Goal: Information Seeking & Learning: Check status

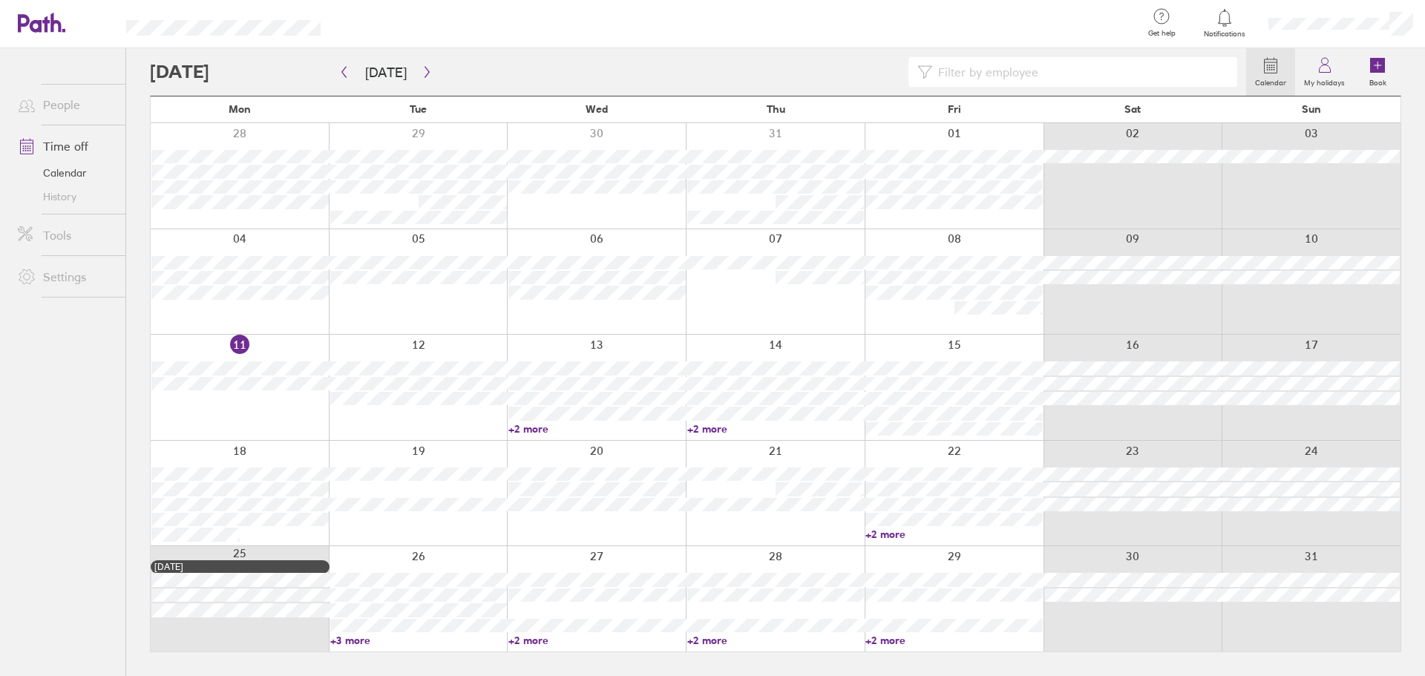
click at [61, 145] on link "Time off" at bounding box center [66, 146] width 120 height 30
click at [82, 168] on link "Calendar" at bounding box center [66, 173] width 120 height 24
click at [55, 162] on link "Calendar" at bounding box center [66, 173] width 120 height 24
click at [61, 139] on link "Time off" at bounding box center [66, 146] width 120 height 30
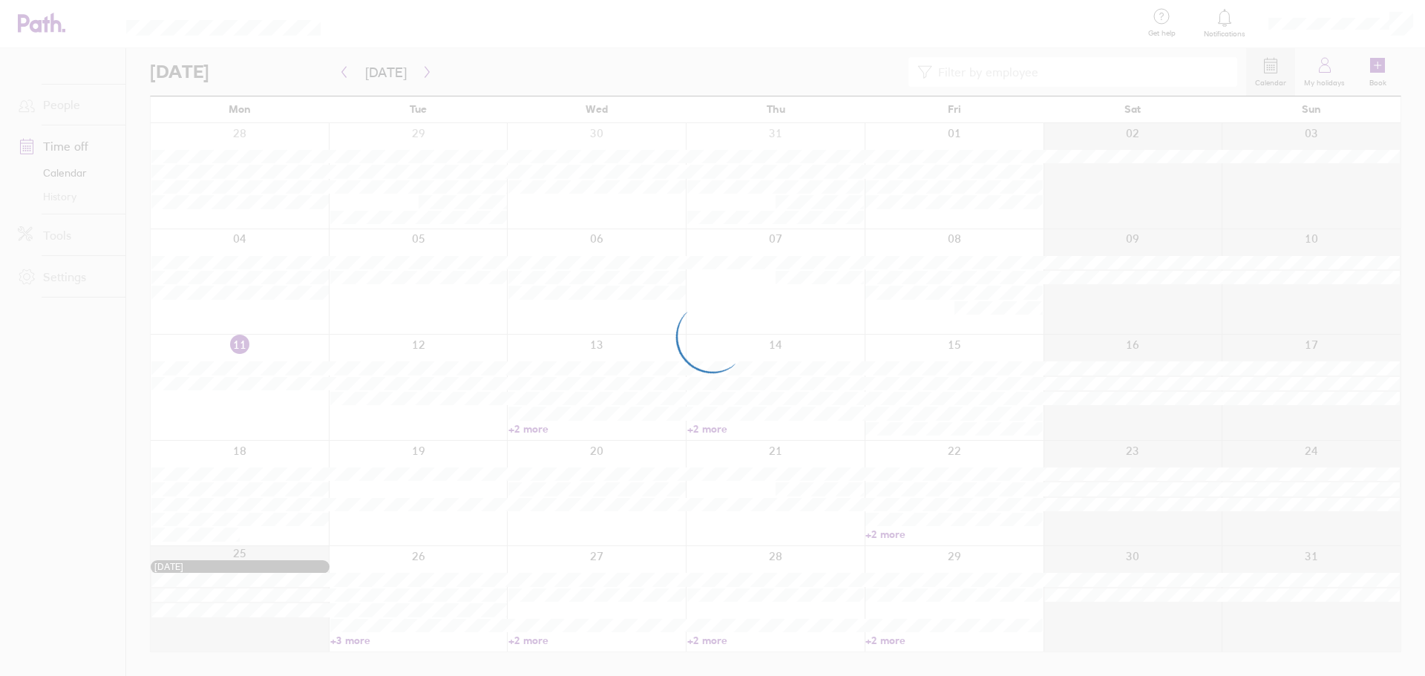
click at [1340, 62] on div at bounding box center [712, 338] width 1425 height 676
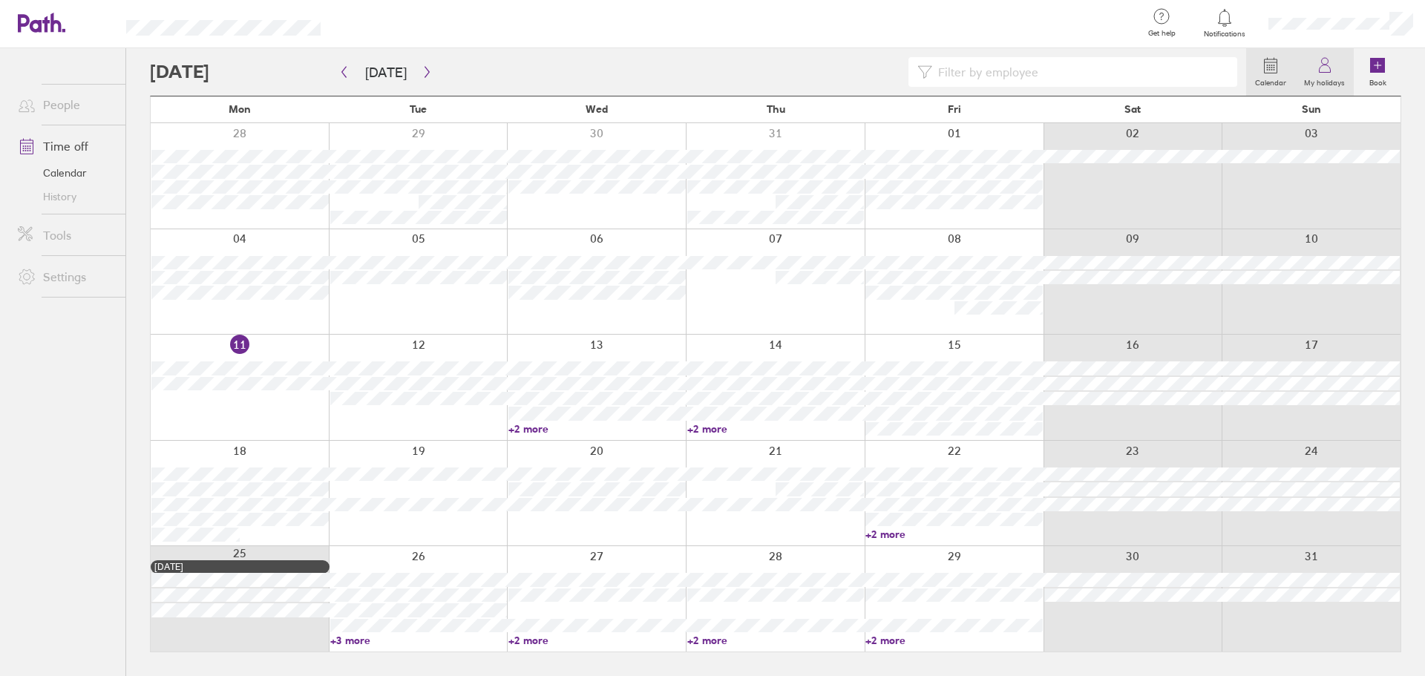
click at [1319, 59] on icon at bounding box center [1325, 65] width 18 height 18
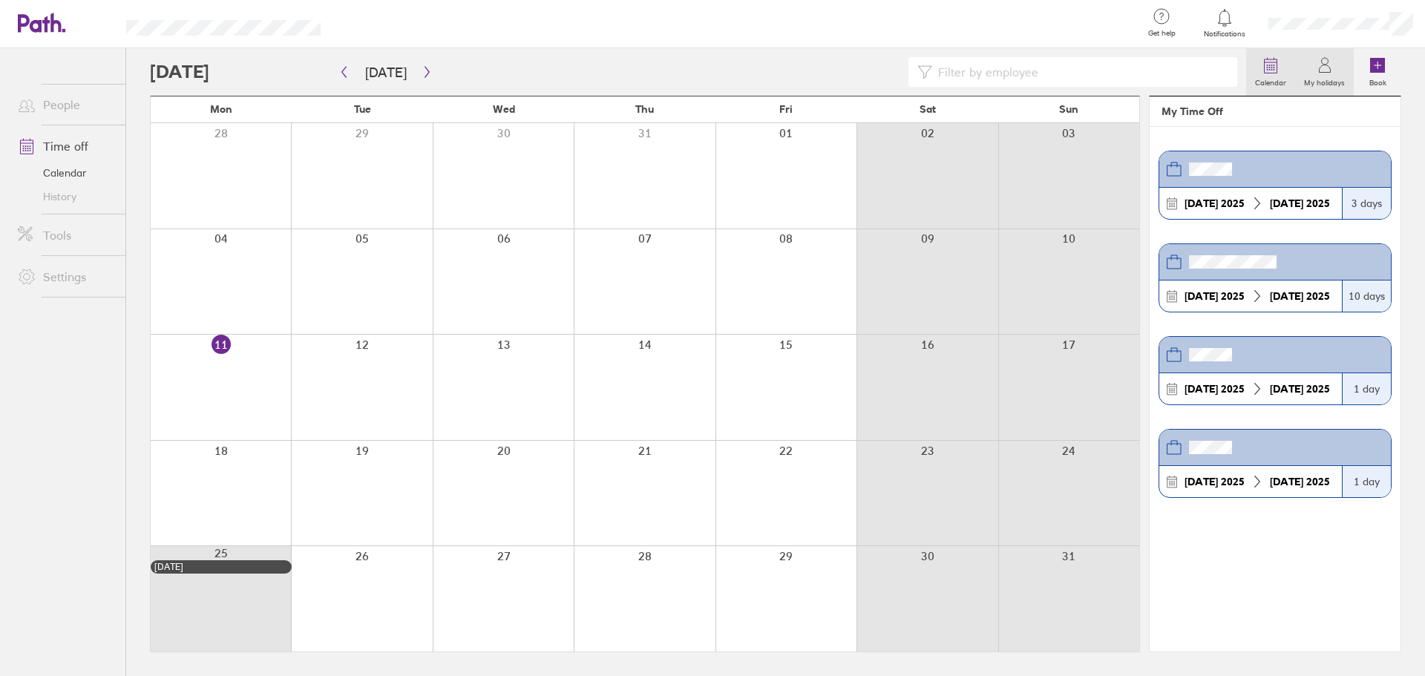
click at [1264, 69] on icon at bounding box center [1271, 65] width 18 height 18
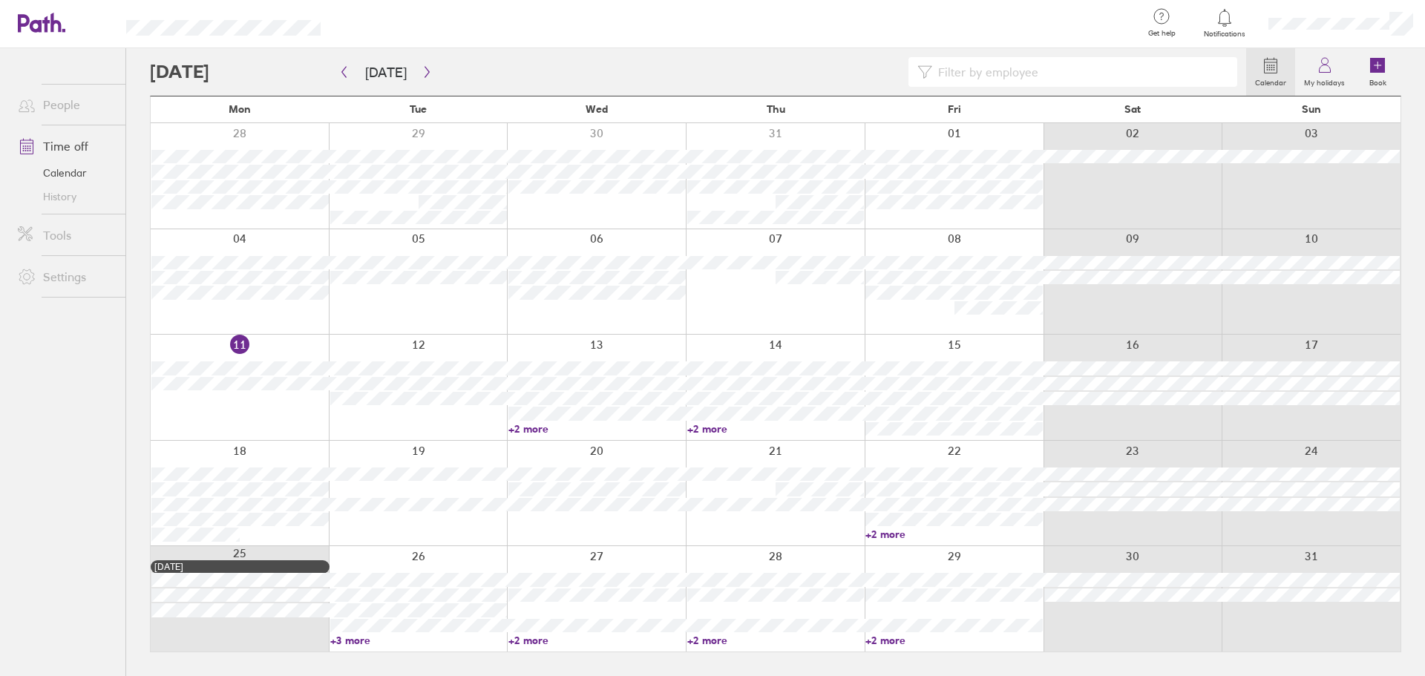
click at [53, 97] on link "People" at bounding box center [66, 105] width 120 height 30
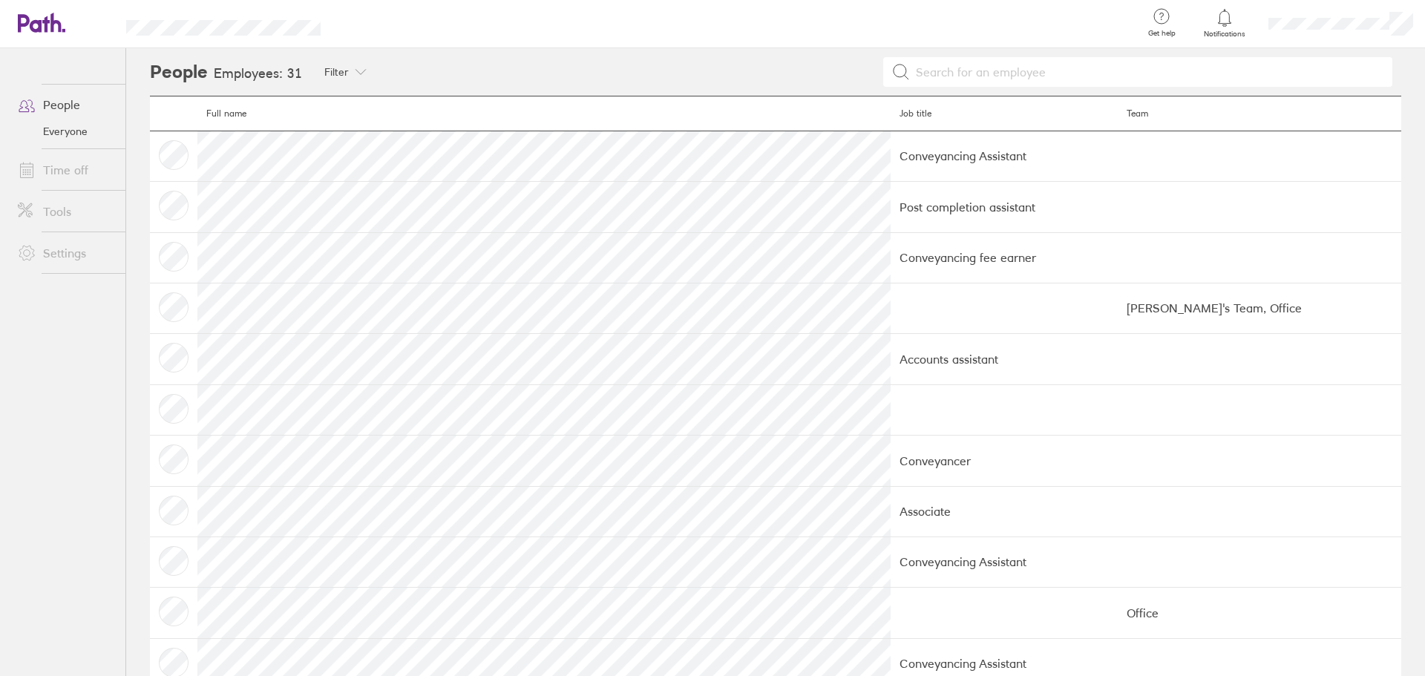
click at [74, 131] on link "Everyone" at bounding box center [66, 132] width 120 height 24
click at [71, 165] on link "Time off" at bounding box center [66, 170] width 120 height 30
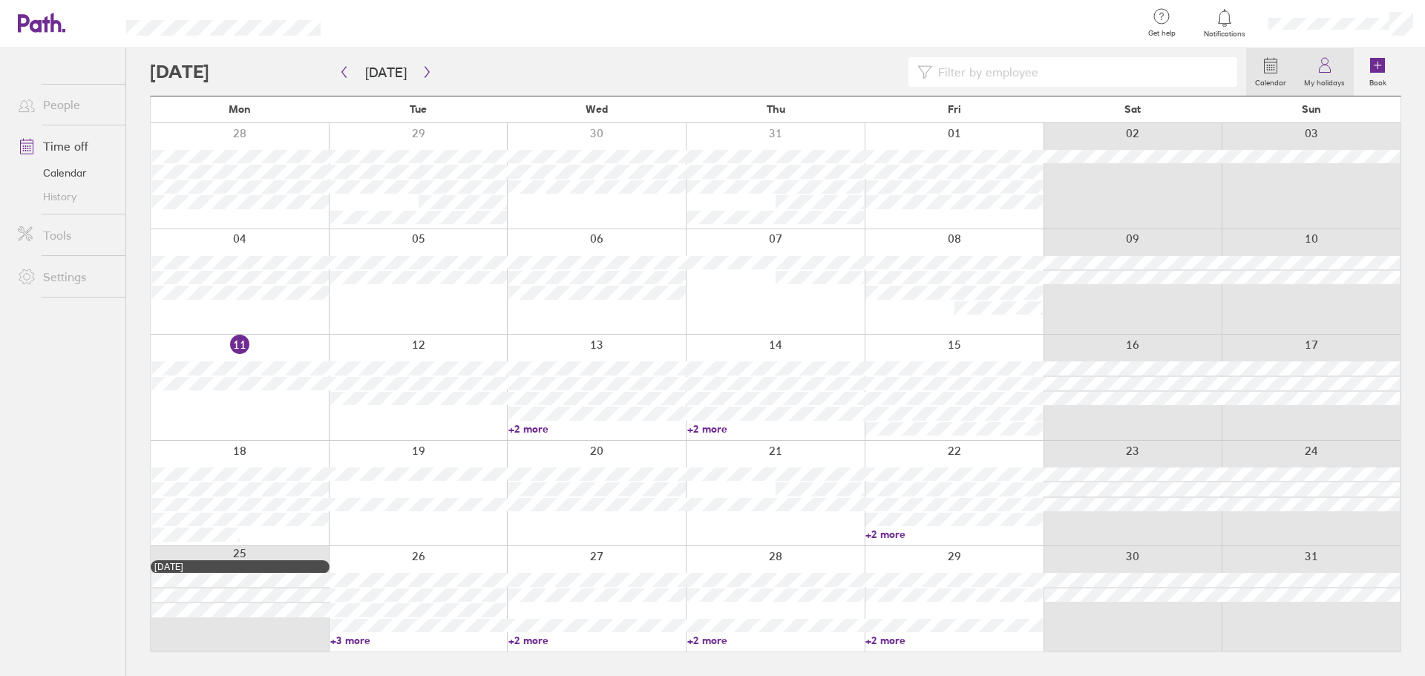
click at [1328, 69] on icon at bounding box center [1325, 65] width 18 height 18
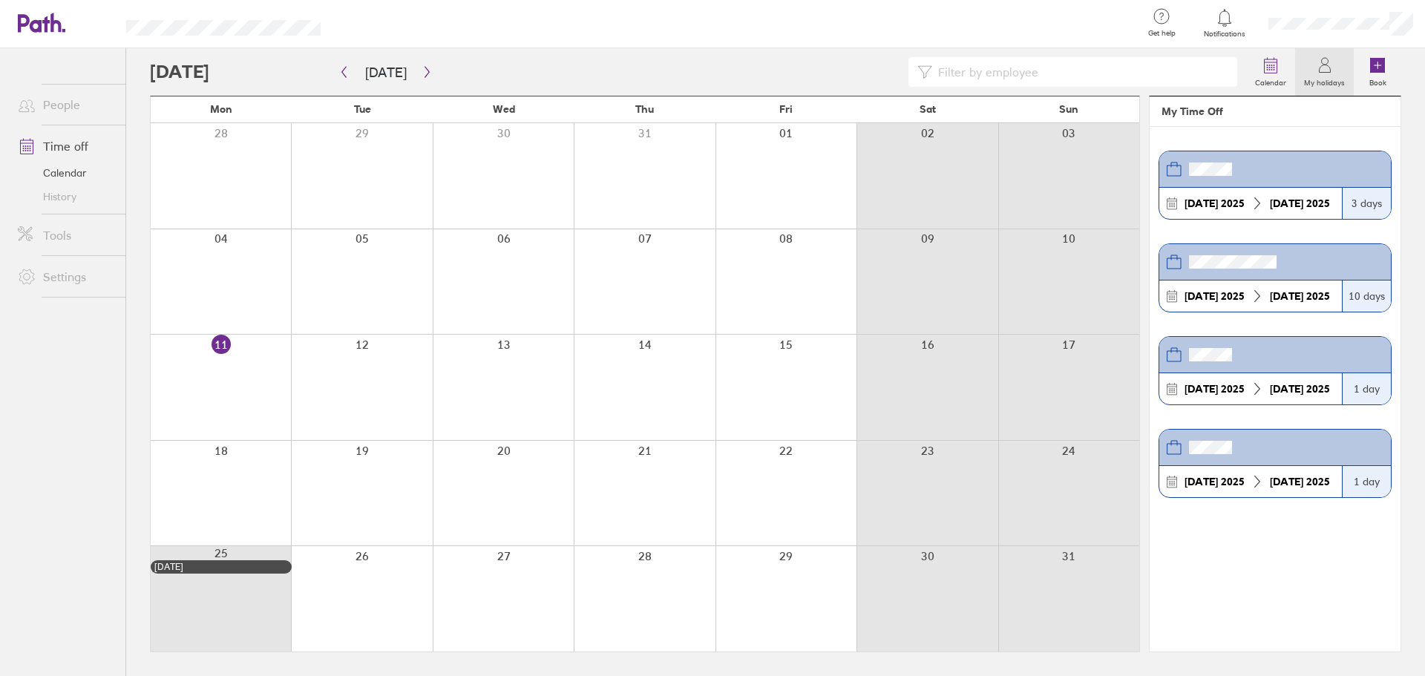
click at [1371, 124] on header "My Time Off" at bounding box center [1275, 112] width 251 height 30
click at [1172, 114] on header "My Time Off" at bounding box center [1275, 112] width 251 height 30
drag, startPoint x: 1211, startPoint y: 109, endPoint x: 1233, endPoint y: 108, distance: 21.5
click at [1212, 109] on header "My Time Off" at bounding box center [1275, 112] width 251 height 30
drag, startPoint x: 1286, startPoint y: 115, endPoint x: 1295, endPoint y: 118, distance: 8.7
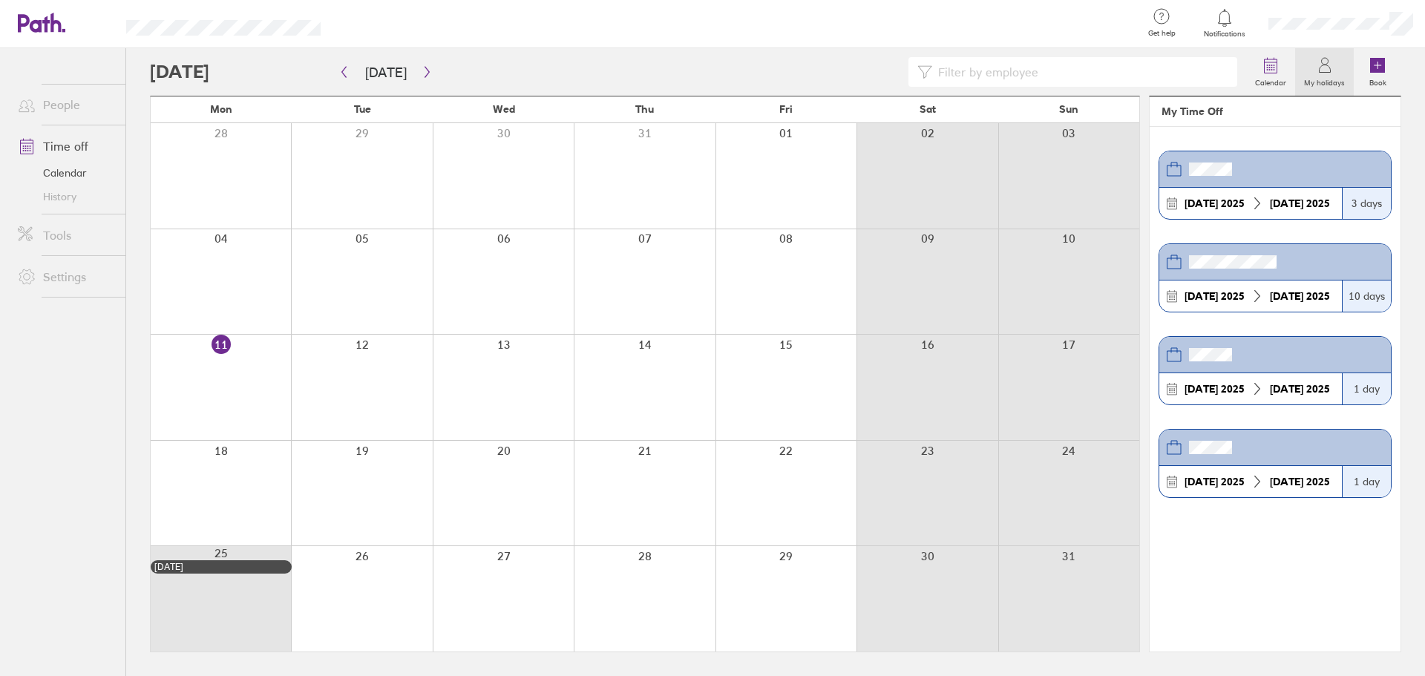
click at [1293, 117] on header "My Time Off" at bounding box center [1275, 112] width 251 height 30
click at [1367, 185] on header at bounding box center [1275, 169] width 232 height 36
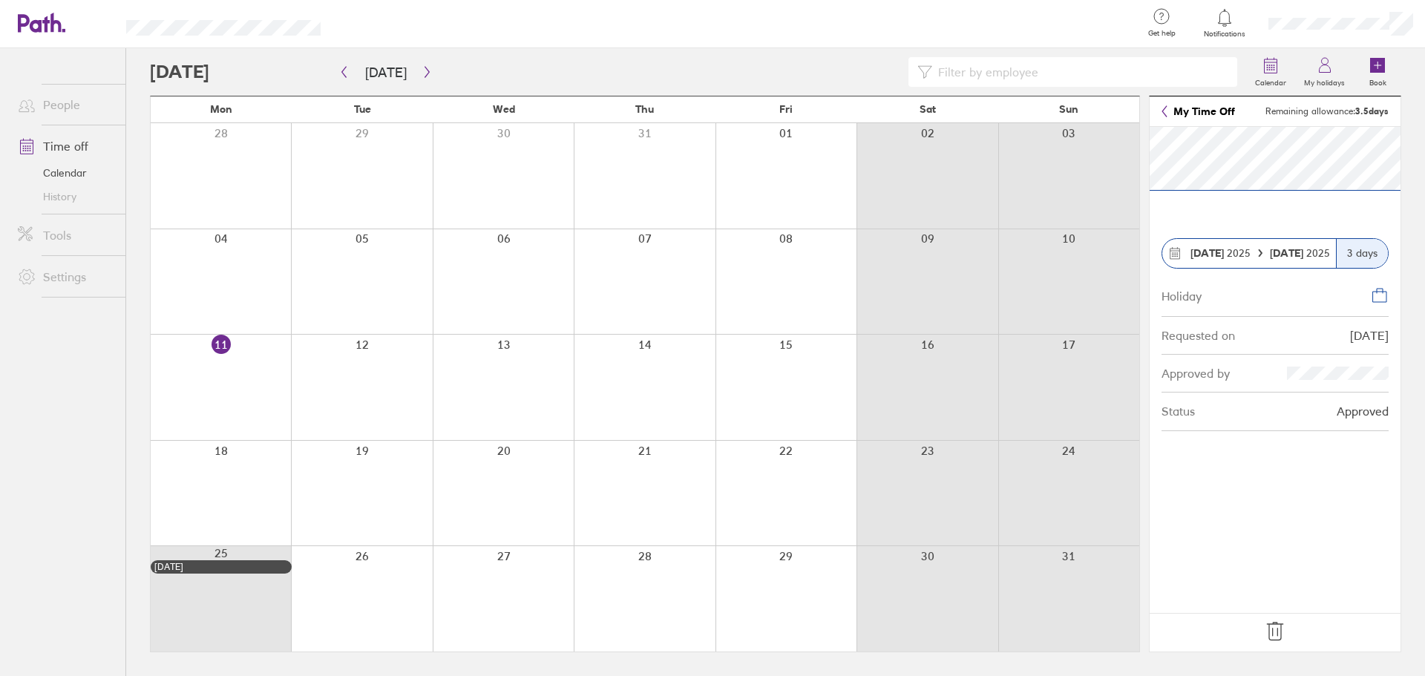
click at [1206, 107] on link "My Time Off" at bounding box center [1198, 111] width 73 height 12
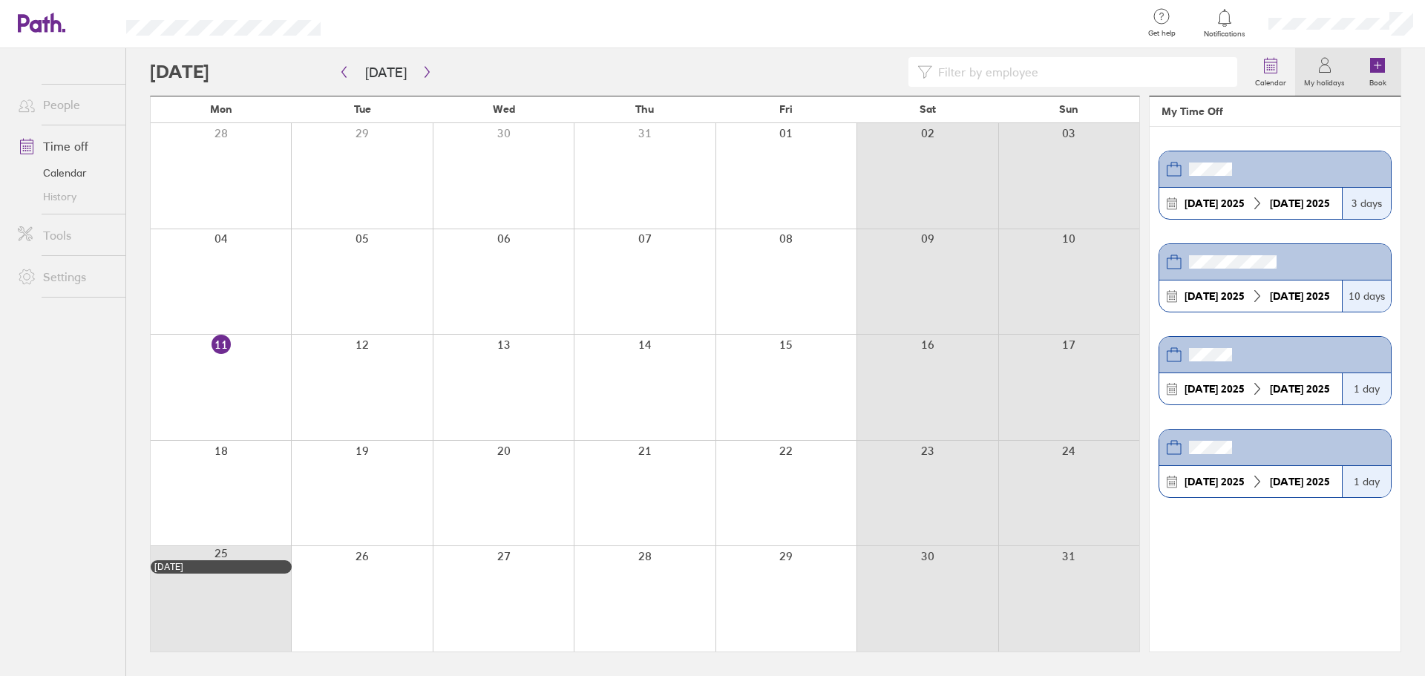
click at [1385, 70] on icon at bounding box center [1377, 65] width 15 height 15
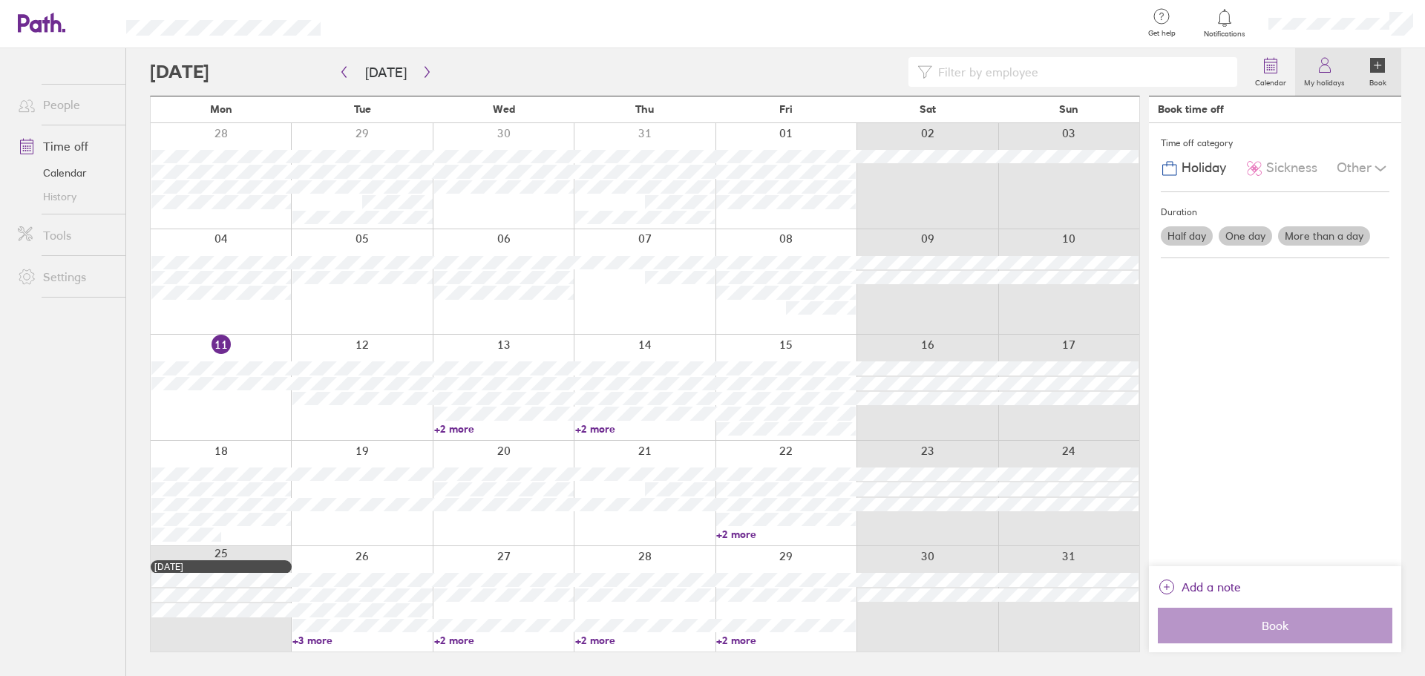
click at [1332, 68] on icon at bounding box center [1325, 65] width 18 height 18
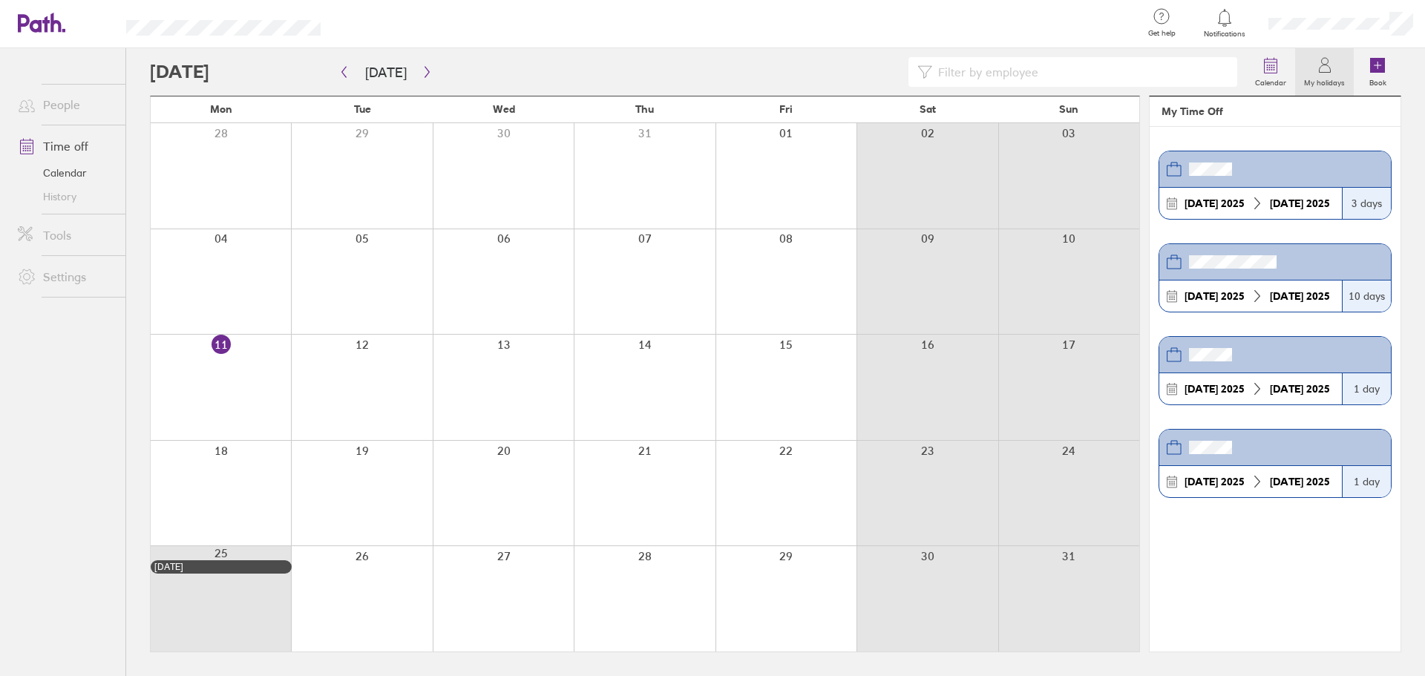
click at [80, 277] on link "Settings" at bounding box center [66, 277] width 120 height 30
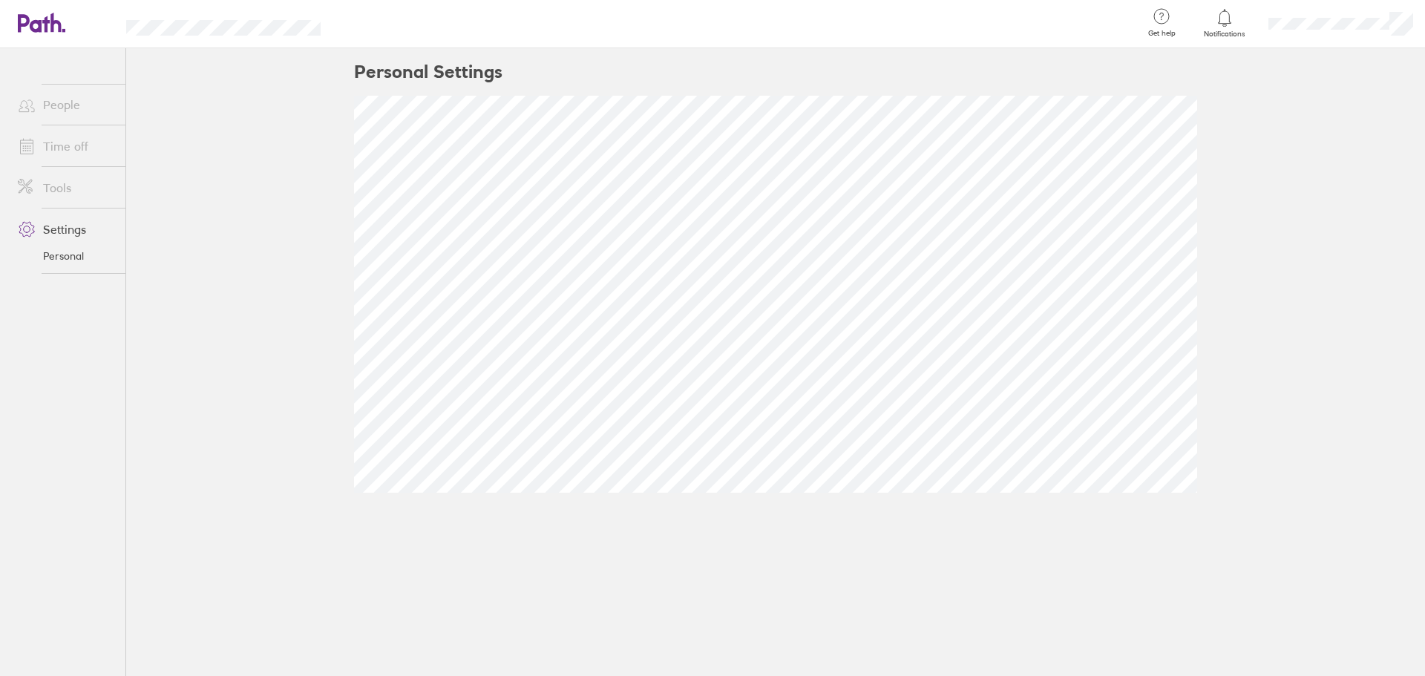
click at [64, 178] on link "Tools" at bounding box center [66, 188] width 120 height 30
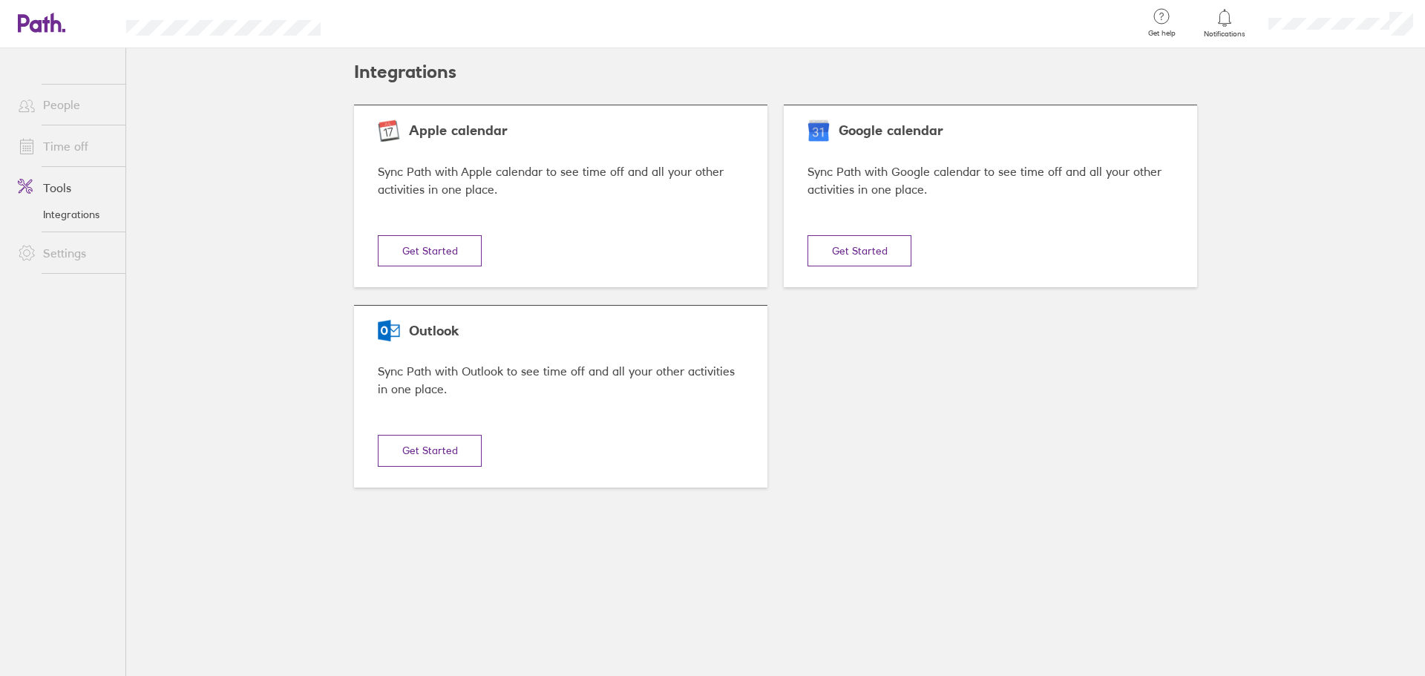
click at [82, 148] on link "Time off" at bounding box center [66, 146] width 120 height 30
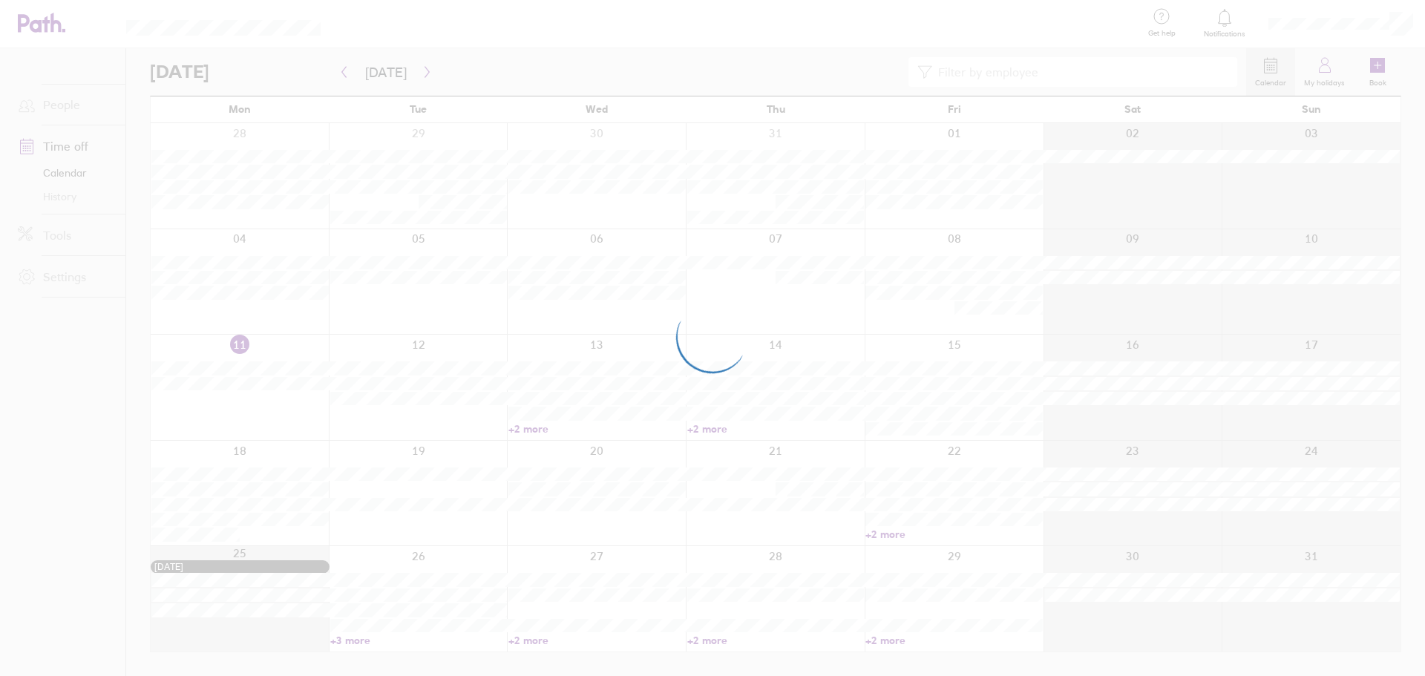
click at [79, 149] on div at bounding box center [712, 338] width 1425 height 676
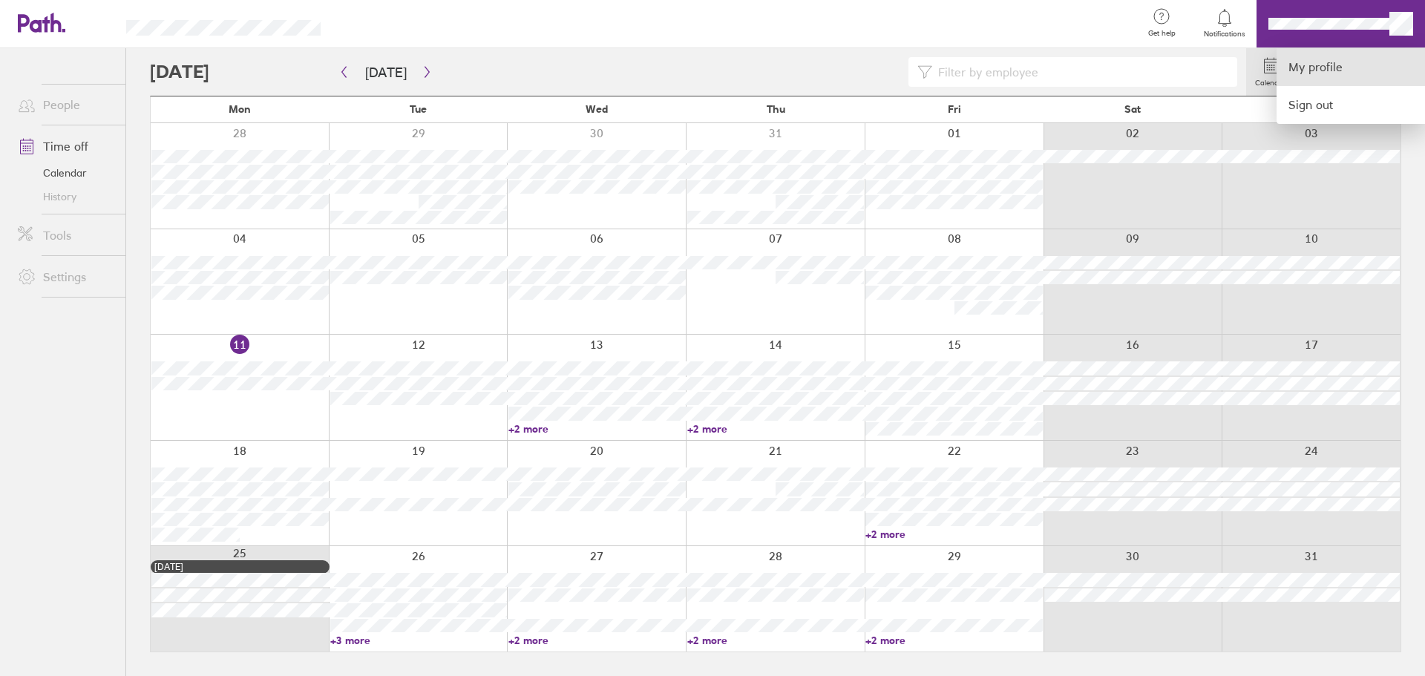
click at [1314, 62] on link "My profile" at bounding box center [1351, 67] width 148 height 38
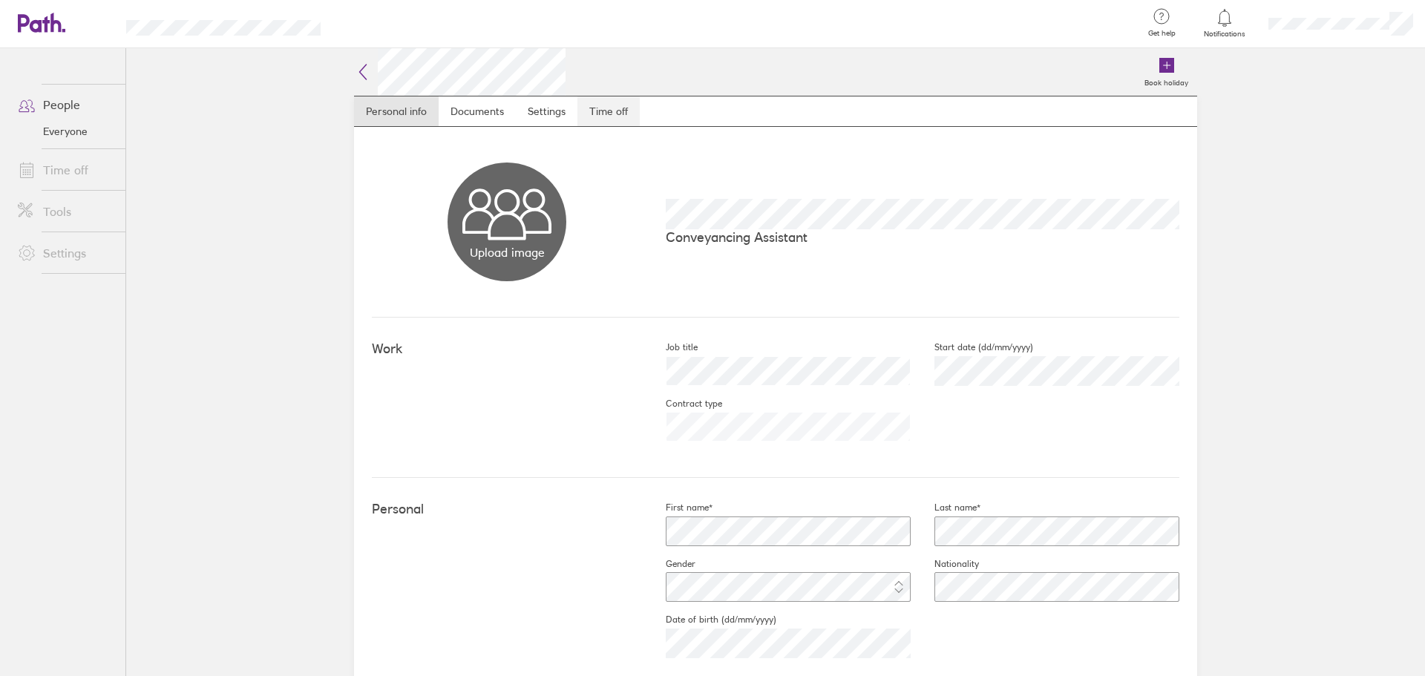
click at [605, 120] on link "Time off" at bounding box center [609, 112] width 62 height 30
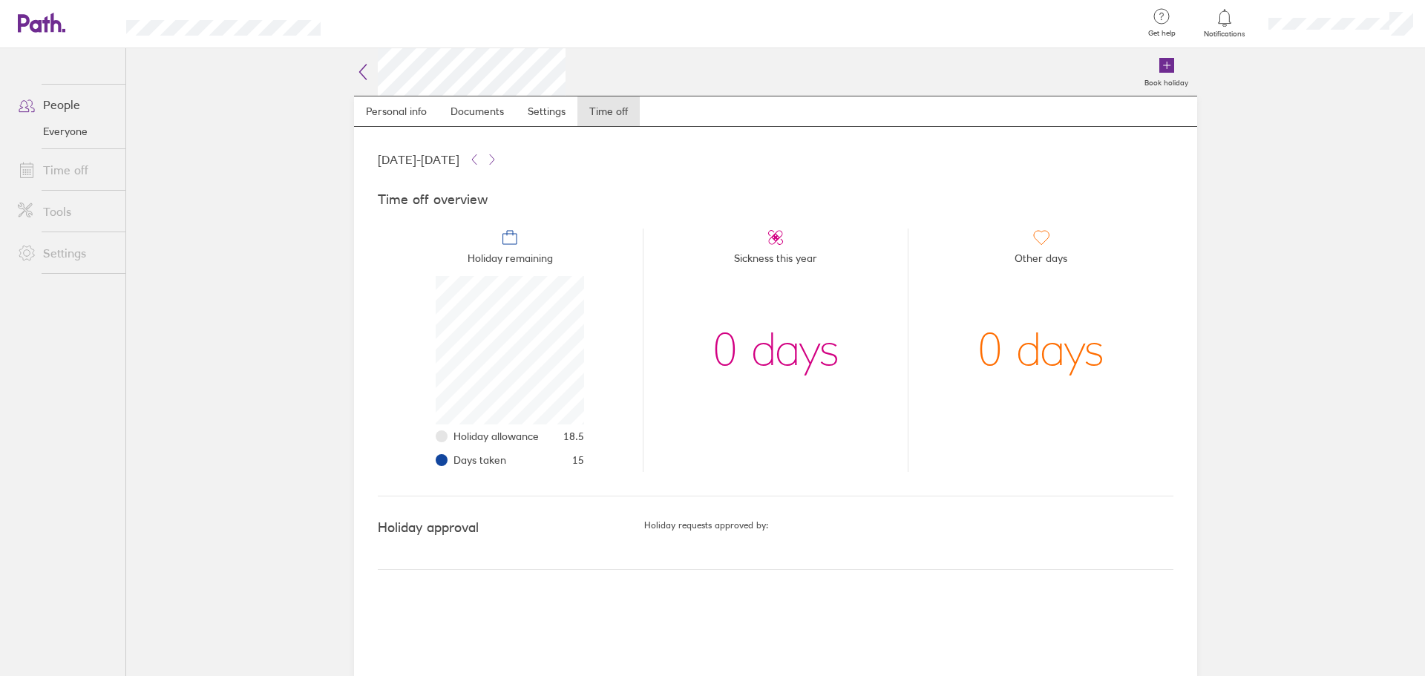
scroll to position [148, 148]
drag, startPoint x: 563, startPoint y: 437, endPoint x: 604, endPoint y: 438, distance: 41.6
click at [604, 438] on li "Holiday remaining Holiday allowance 18.5 Days taken 15" at bounding box center [510, 350] width 265 height 243
click at [557, 438] on li "Holiday allowance 18.5" at bounding box center [519, 437] width 131 height 24
